Goal: Find specific page/section: Find specific page/section

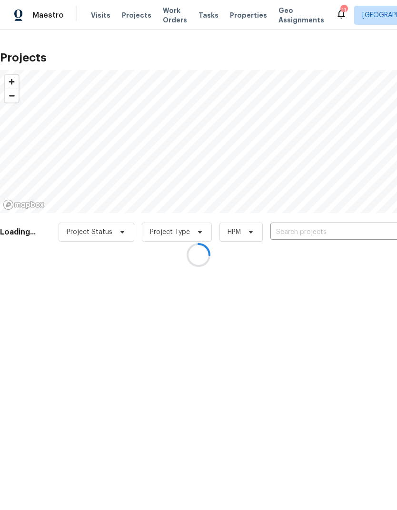
click at [314, 219] on div at bounding box center [198, 255] width 397 height 510
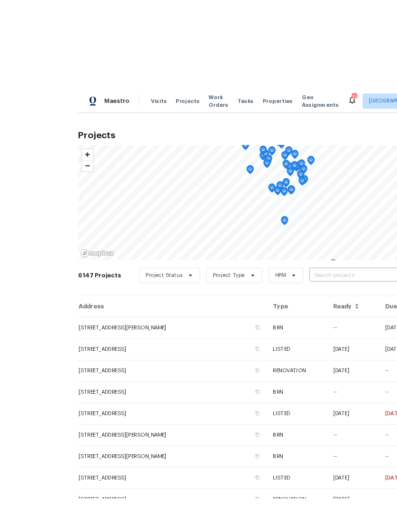
scroll to position [31, 0]
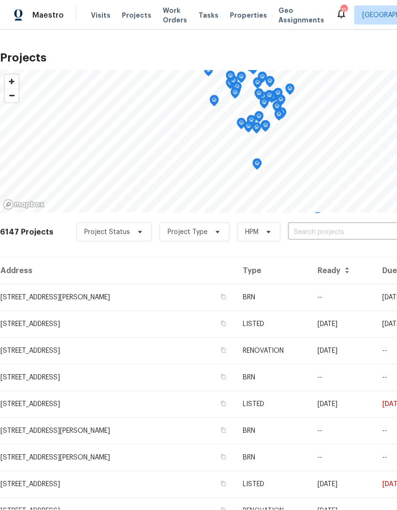
click at [309, 225] on input "text" at bounding box center [342, 232] width 109 height 15
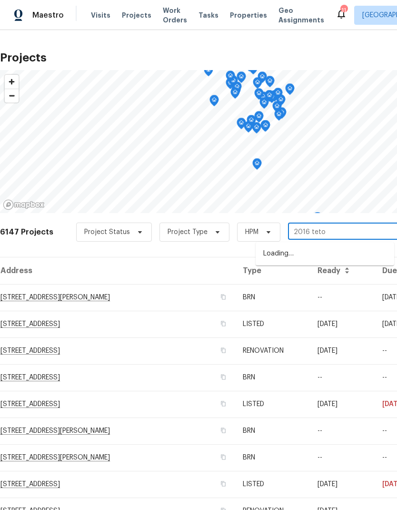
type input "2016 teton"
click at [314, 246] on li "[STREET_ADDRESS]" at bounding box center [325, 254] width 139 height 16
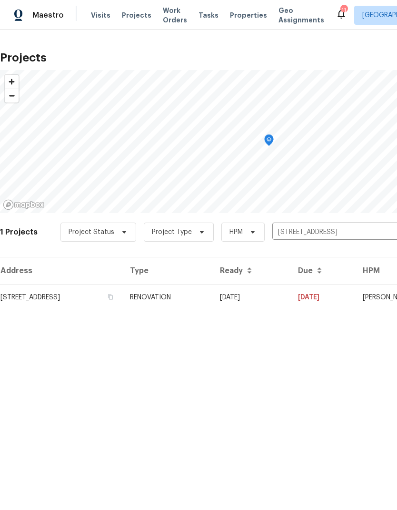
click at [90, 303] on td "[STREET_ADDRESS]" at bounding box center [61, 297] width 122 height 27
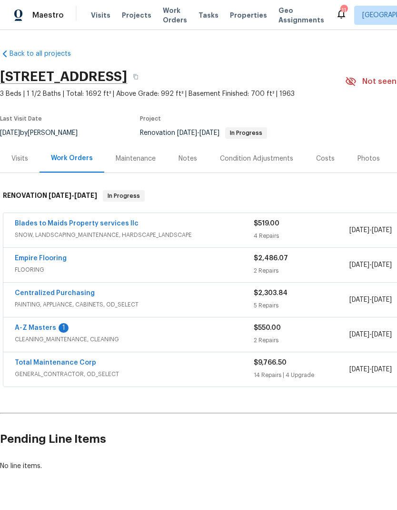
click at [44, 325] on link "A-Z Masters" at bounding box center [35, 328] width 41 height 7
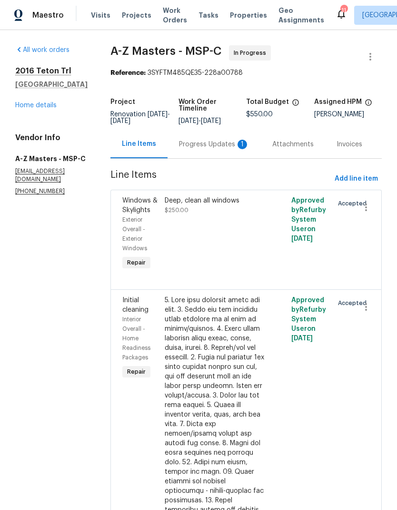
click at [187, 143] on div "Progress Updates 1" at bounding box center [214, 145] width 71 height 10
